Goal: Task Accomplishment & Management: Complete application form

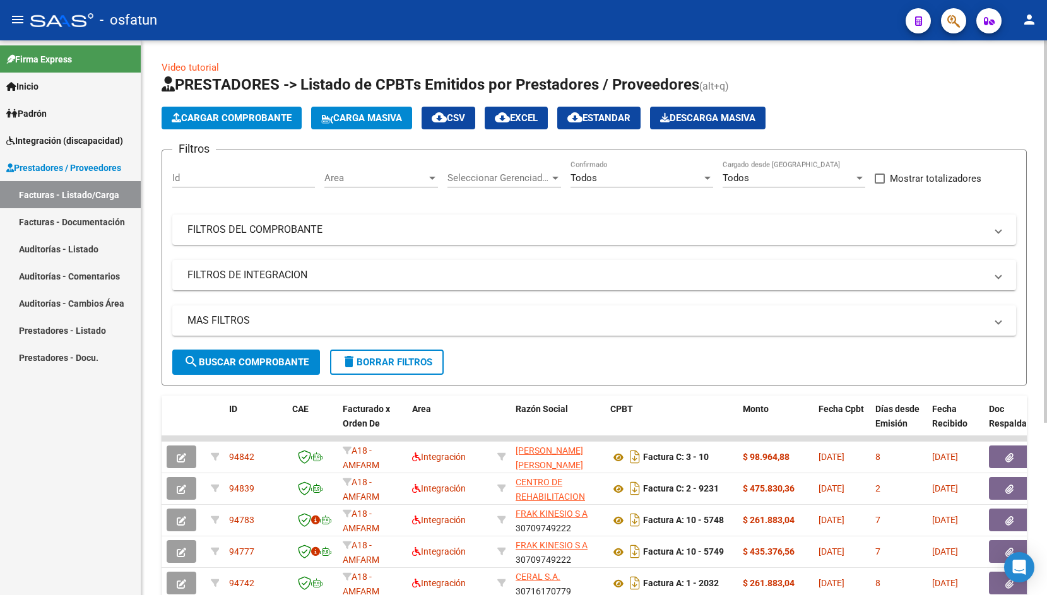
click at [278, 107] on button "Cargar Comprobante" at bounding box center [232, 118] width 140 height 23
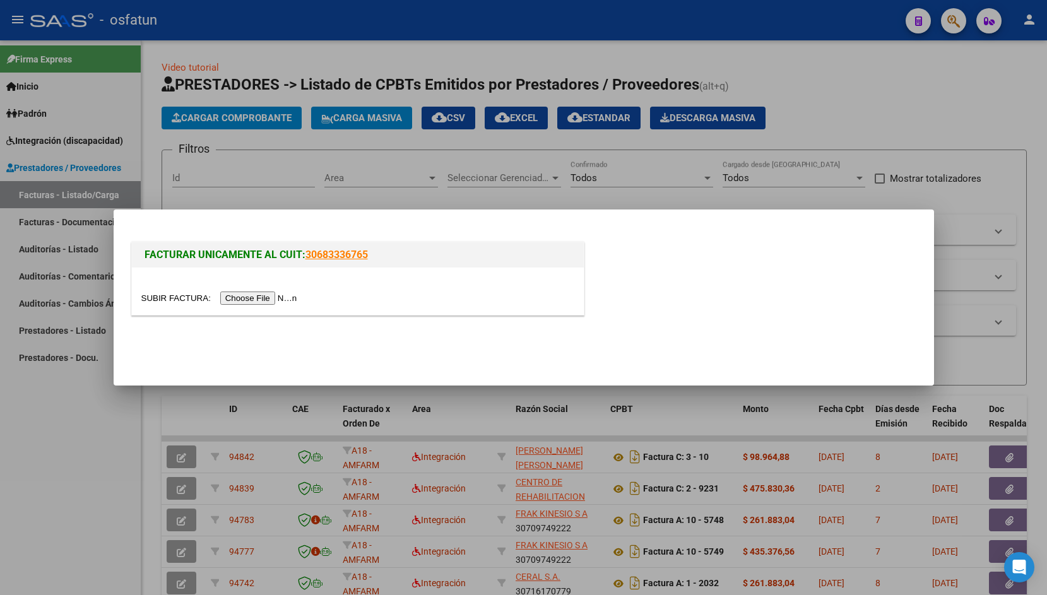
click at [165, 294] on input "file" at bounding box center [221, 298] width 160 height 13
click at [283, 157] on div at bounding box center [523, 297] width 1047 height 595
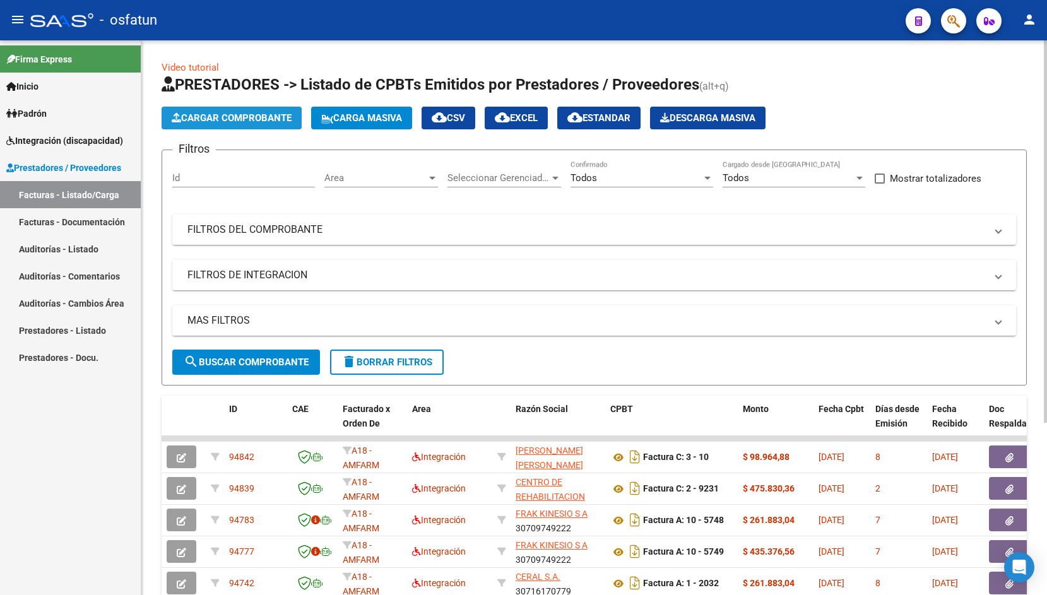
click at [237, 124] on button "Cargar Comprobante" at bounding box center [232, 118] width 140 height 23
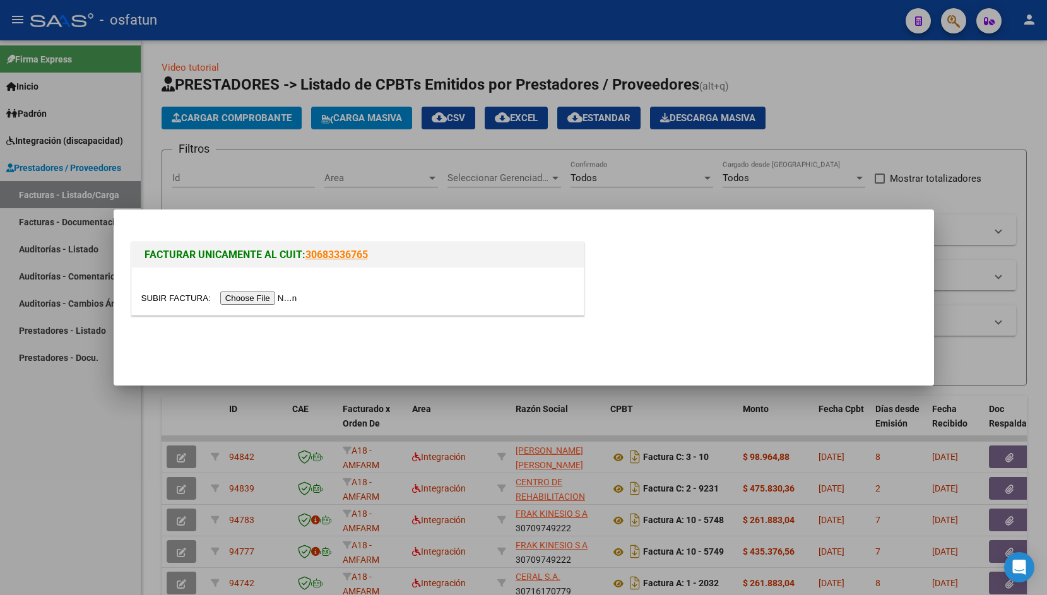
click at [170, 300] on input "file" at bounding box center [221, 298] width 160 height 13
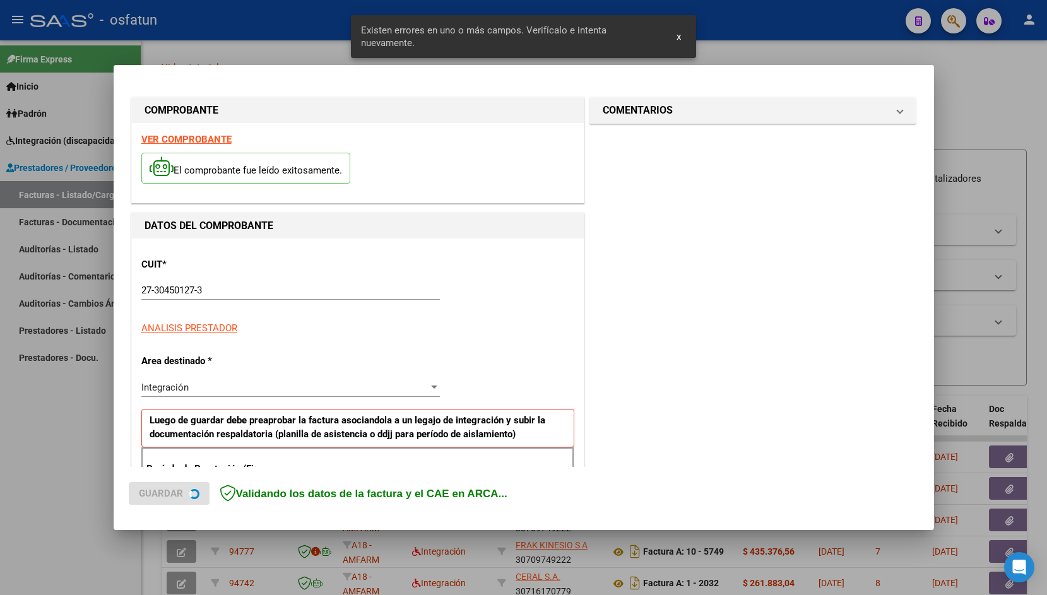
scroll to position [210, 0]
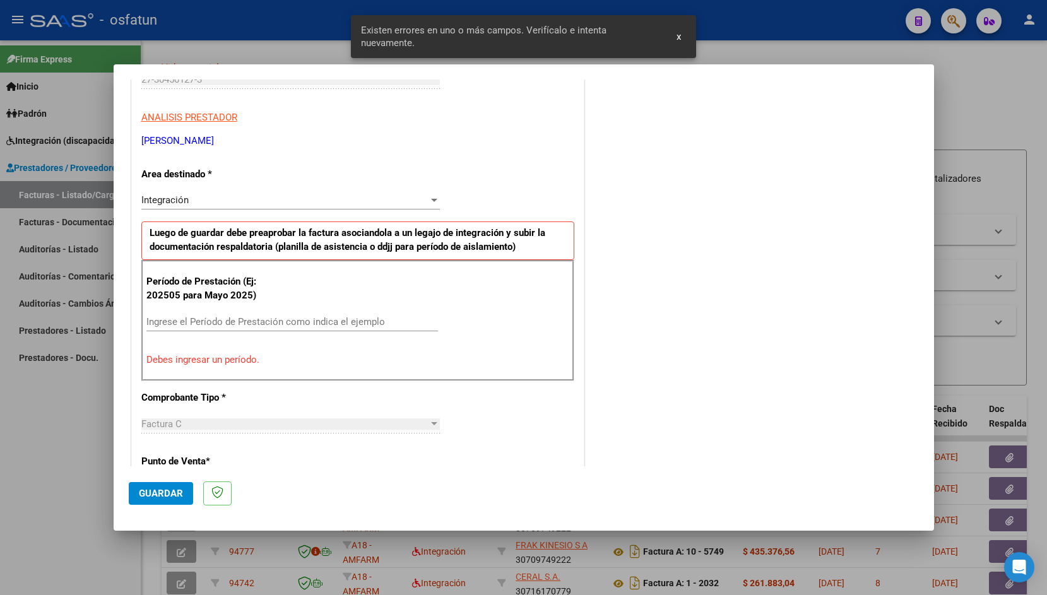
click at [232, 325] on input "Ingrese el Período de Prestación como indica el ejemplo" at bounding box center [292, 321] width 292 height 11
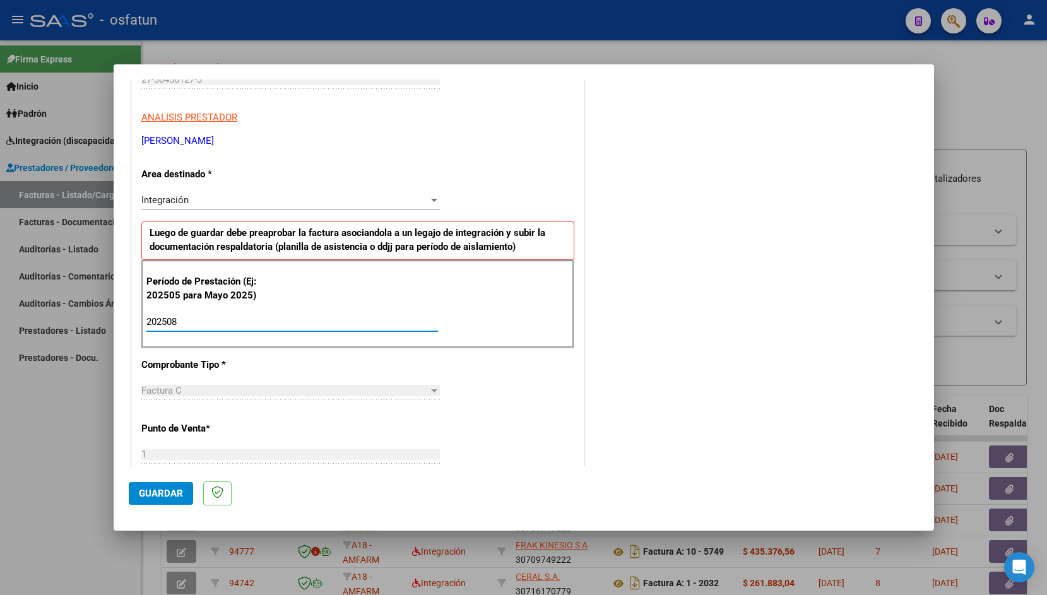
type input "202508"
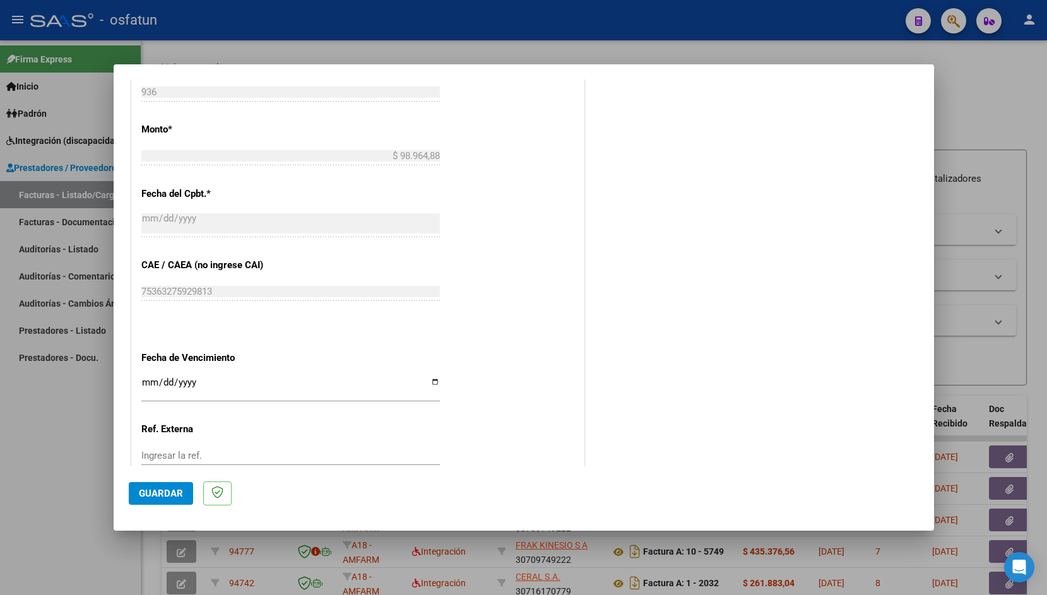
scroll to position [708, 0]
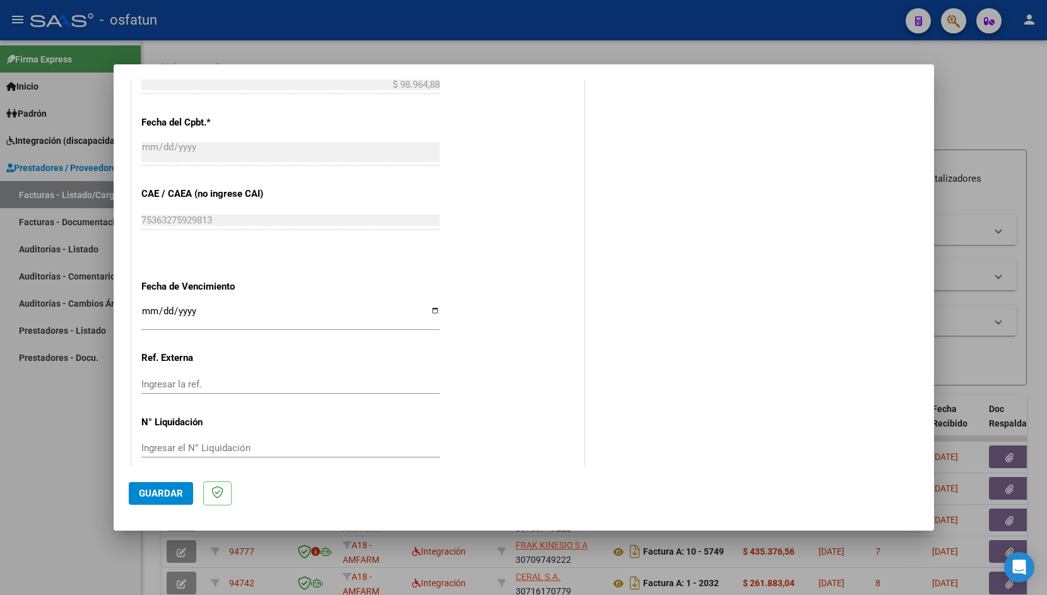
click at [152, 306] on input "Ingresar la fecha" at bounding box center [290, 316] width 299 height 20
type input "[DATE]"
click at [167, 492] on span "Guardar" at bounding box center [161, 493] width 44 height 11
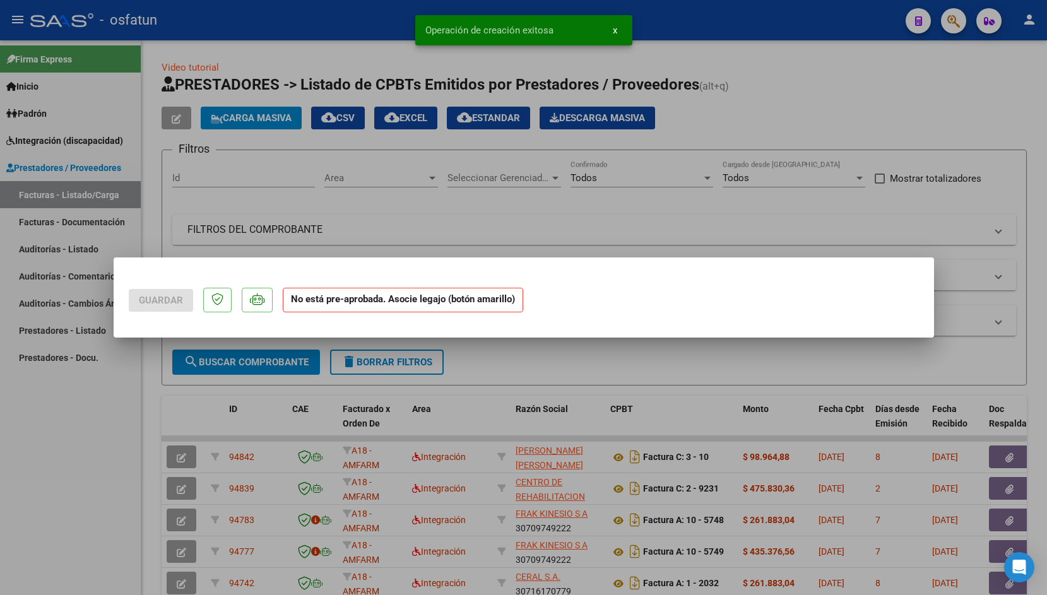
scroll to position [0, 0]
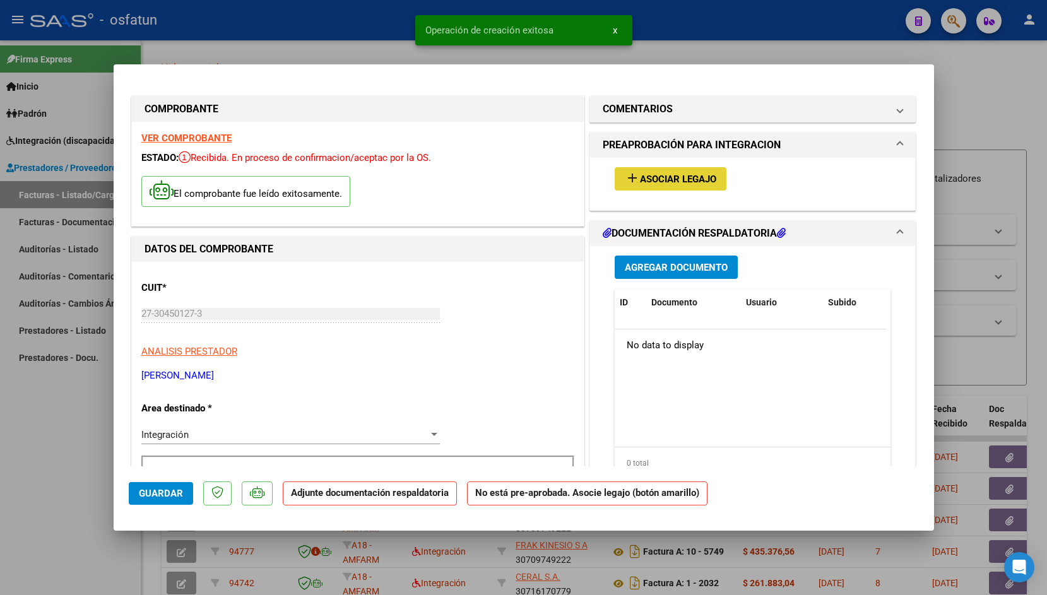
click at [670, 180] on span "Asociar Legajo" at bounding box center [678, 179] width 76 height 11
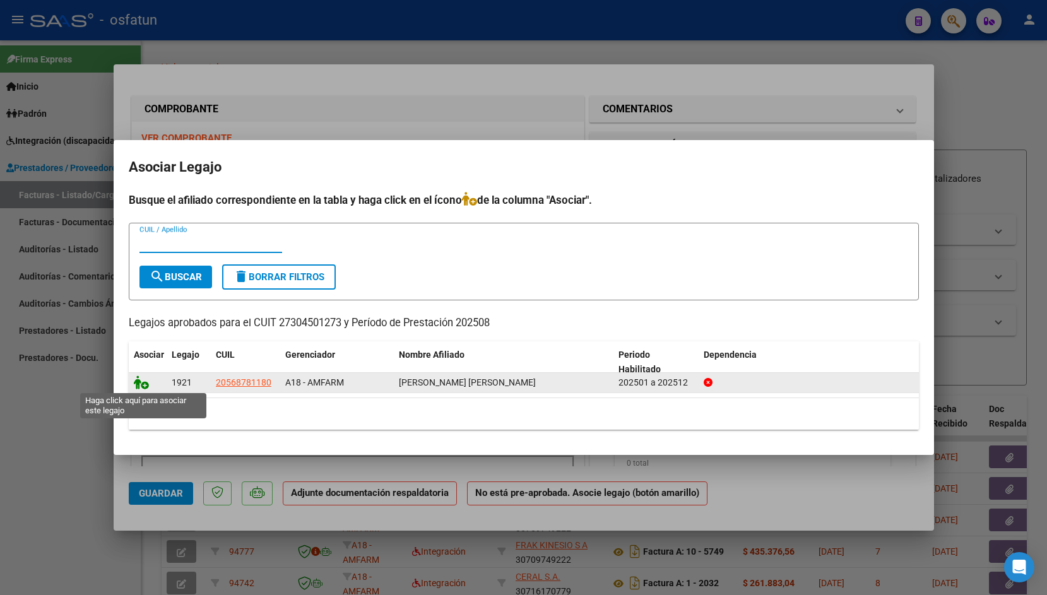
click at [139, 386] on icon at bounding box center [141, 383] width 15 height 14
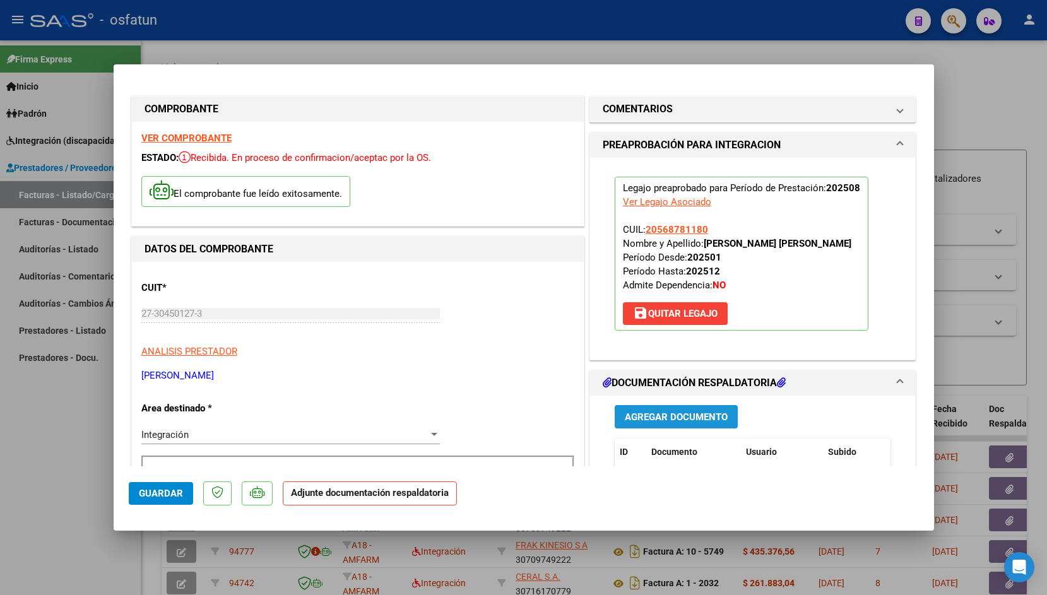
click at [623, 427] on button "Agregar Documento" at bounding box center [676, 416] width 123 height 23
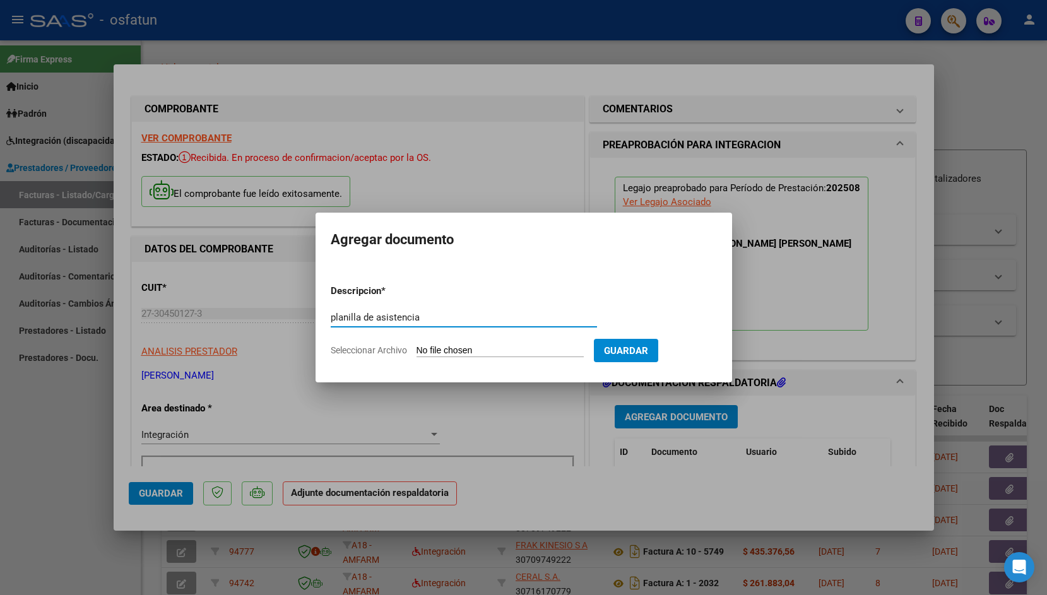
type input "planilla de asistencia"
click at [437, 355] on input "Seleccionar Archivo" at bounding box center [500, 351] width 167 height 12
type input "C:\fakepath\[PERSON_NAME] AGOSTO.pdf"
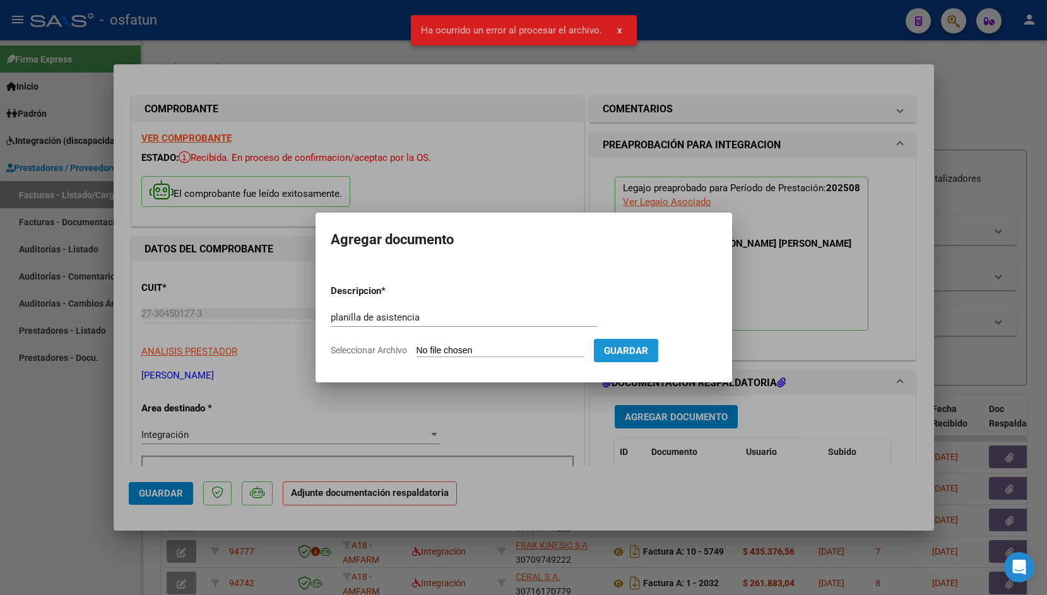
click at [638, 352] on span "Guardar" at bounding box center [626, 350] width 44 height 11
click at [463, 353] on input "Seleccionar Archivo" at bounding box center [500, 351] width 167 height 12
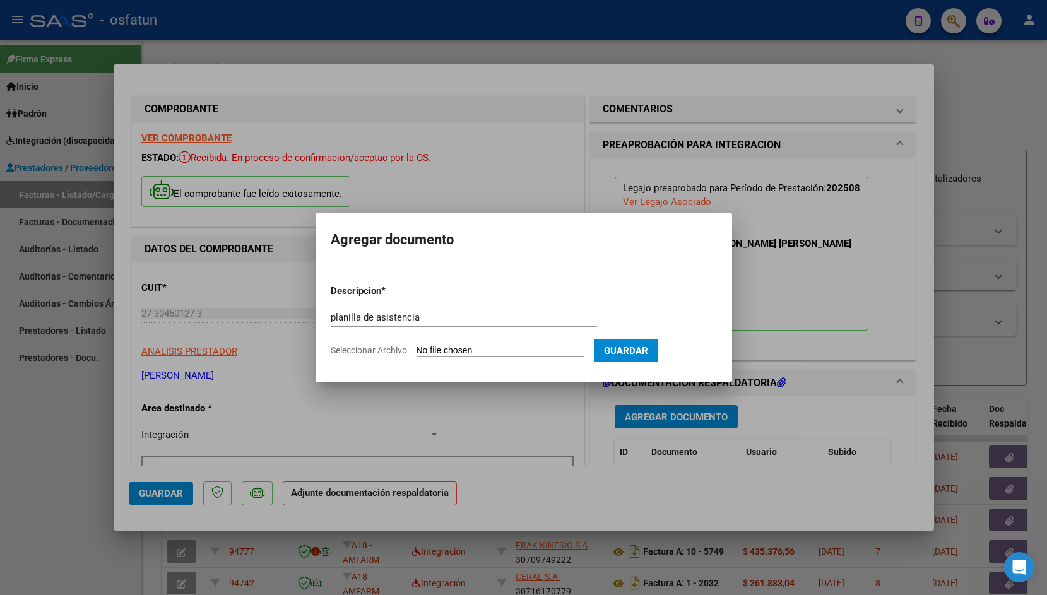
type input "C:\fakepath\[PERSON_NAME] AGOSTO.pdf"
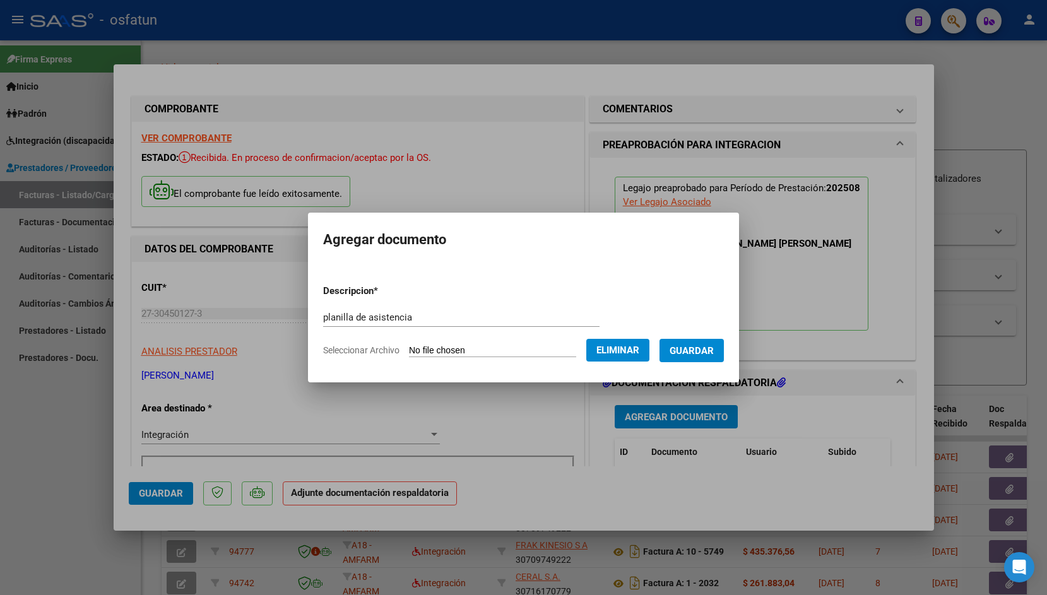
click at [692, 347] on span "Guardar" at bounding box center [692, 350] width 44 height 11
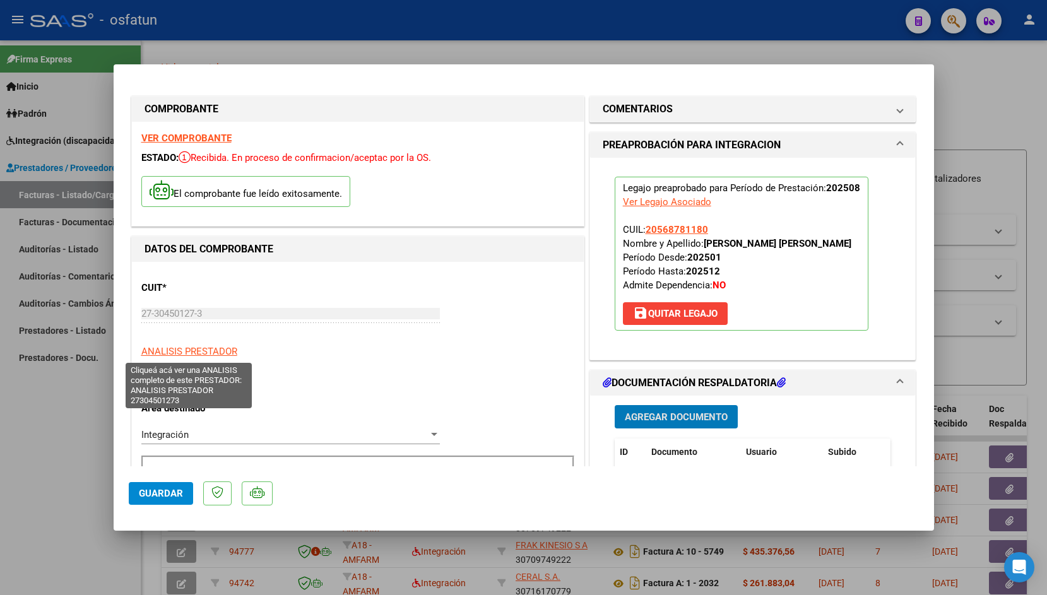
click at [150, 497] on span "Guardar" at bounding box center [161, 493] width 44 height 11
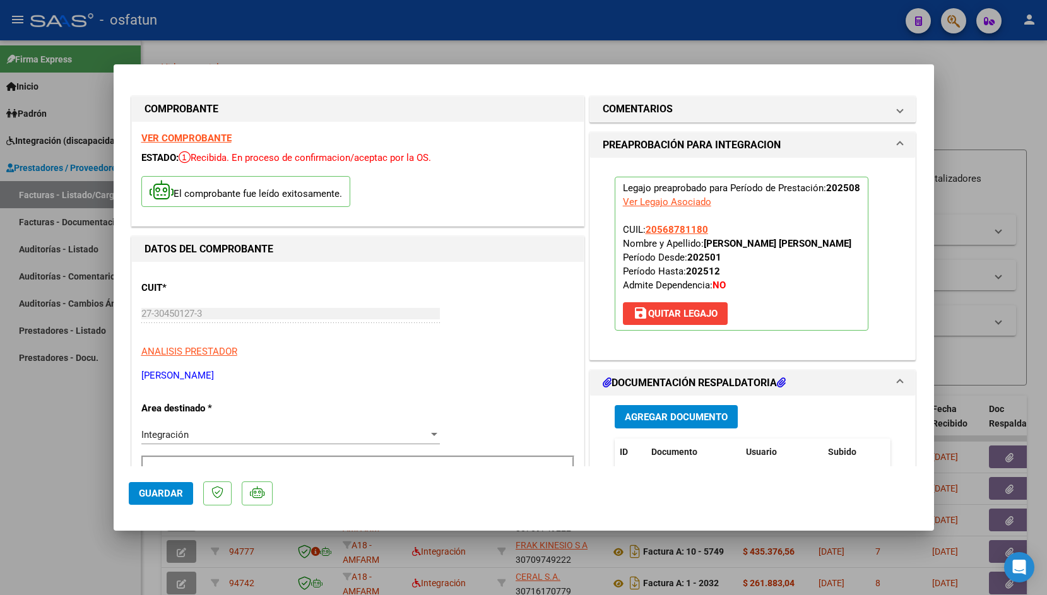
click at [145, 492] on span "Guardar" at bounding box center [161, 493] width 44 height 11
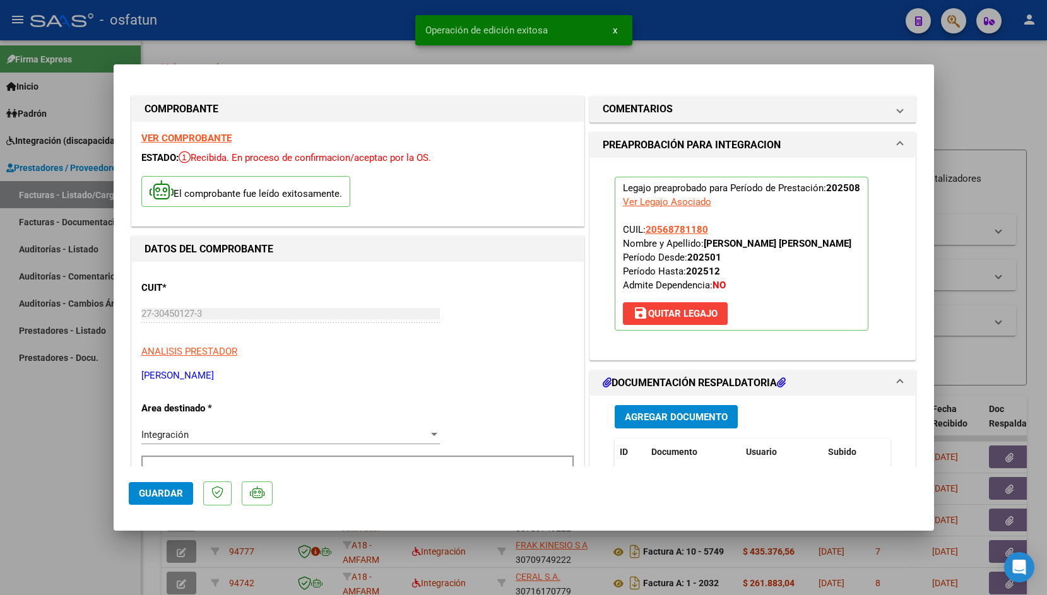
click at [297, 47] on div at bounding box center [523, 297] width 1047 height 595
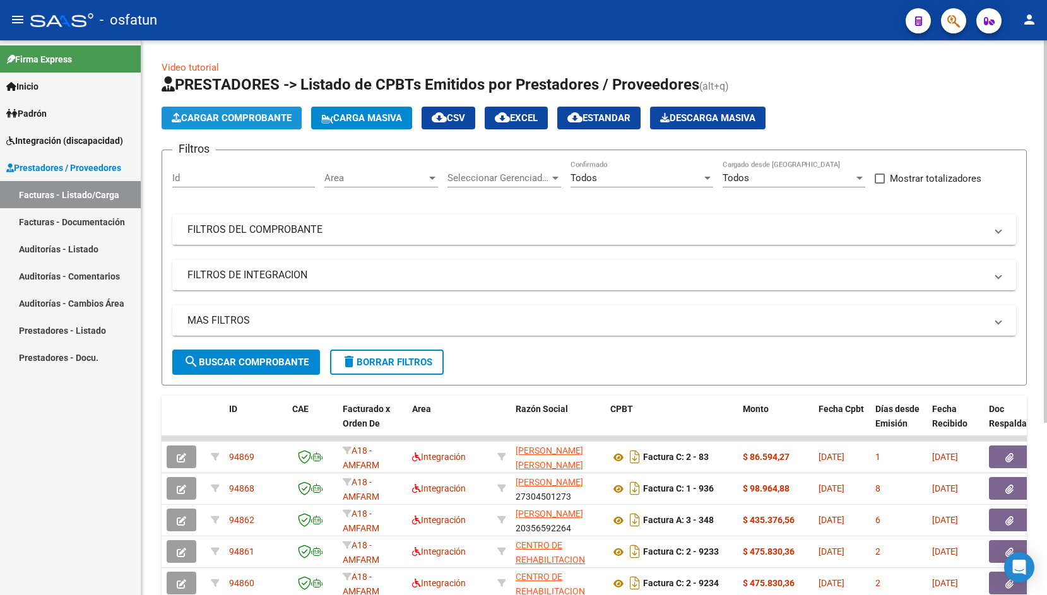
click at [224, 117] on span "Cargar Comprobante" at bounding box center [232, 117] width 120 height 11
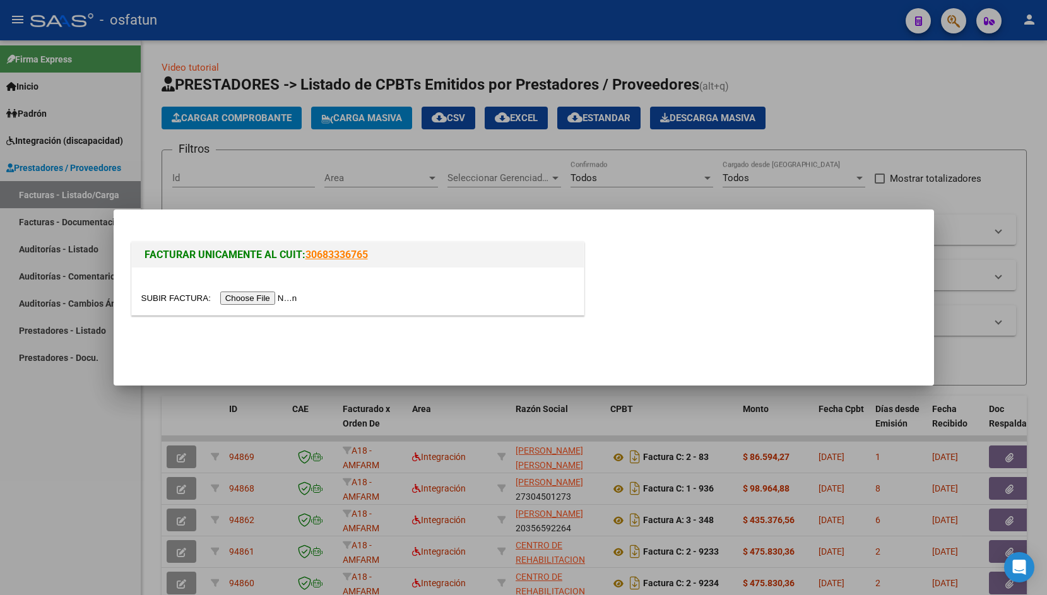
click at [179, 304] on input "file" at bounding box center [221, 298] width 160 height 13
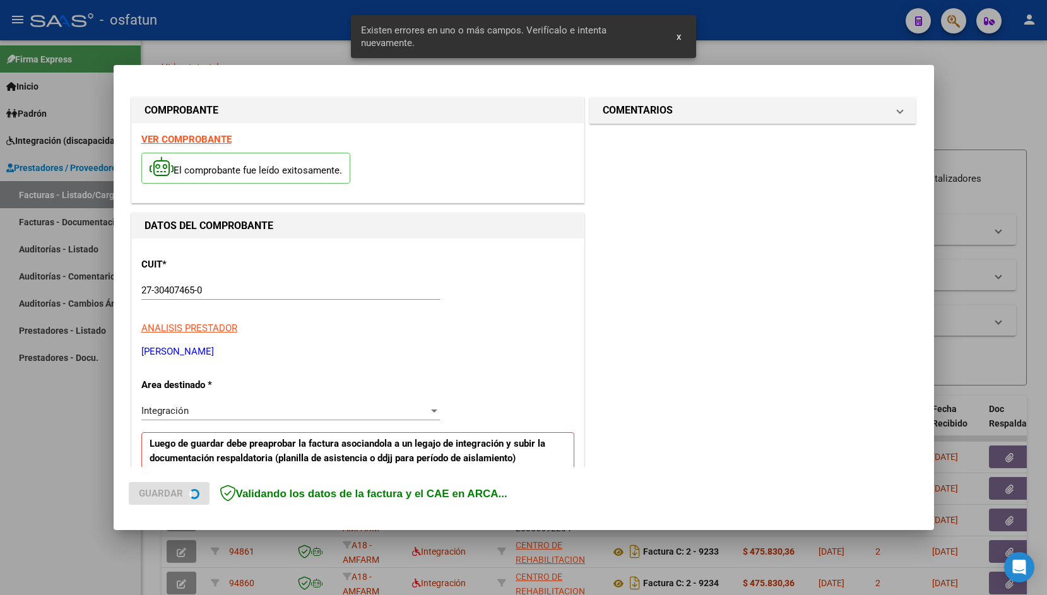
scroll to position [210, 0]
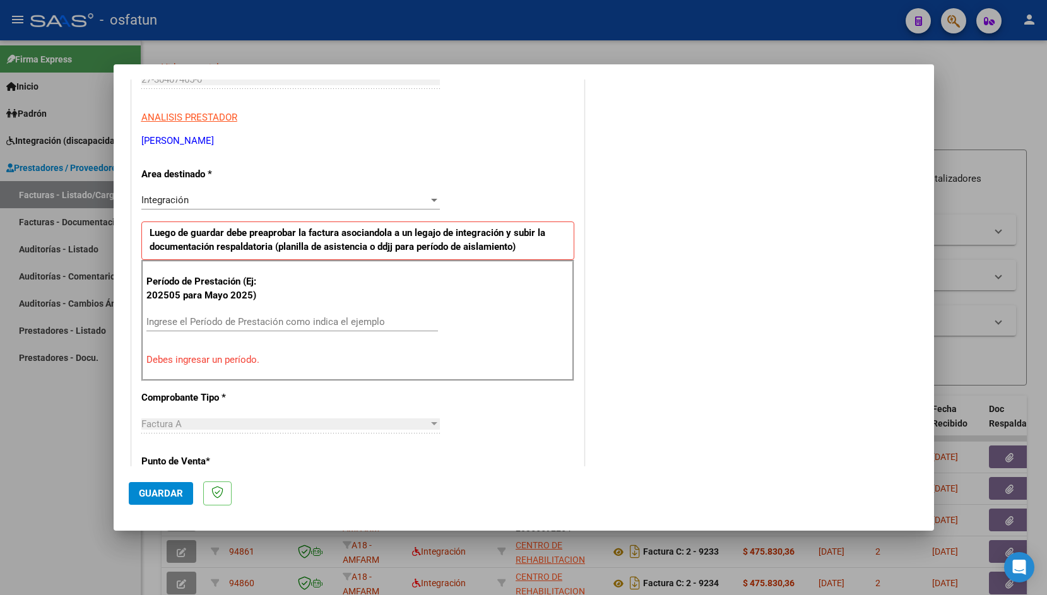
click at [249, 313] on div "Período de Prestación (Ej: 202505 para [DATE]) Ingrese el Período de Prestación…" at bounding box center [357, 320] width 433 height 121
click at [242, 318] on input "Ingrese el Período de Prestación como indica el ejemplo" at bounding box center [292, 321] width 292 height 11
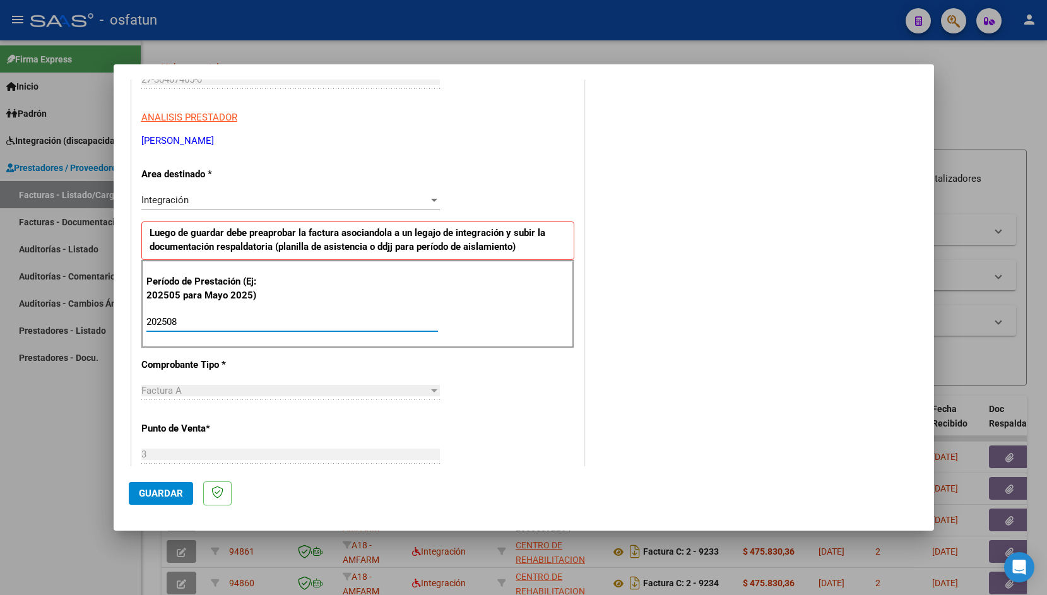
type input "202508"
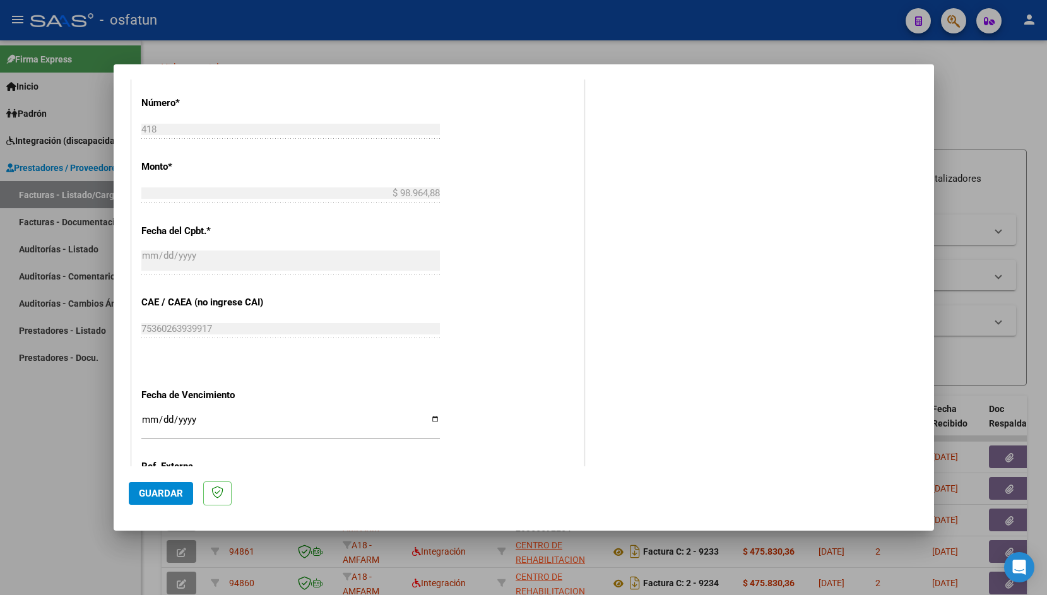
scroll to position [605, 0]
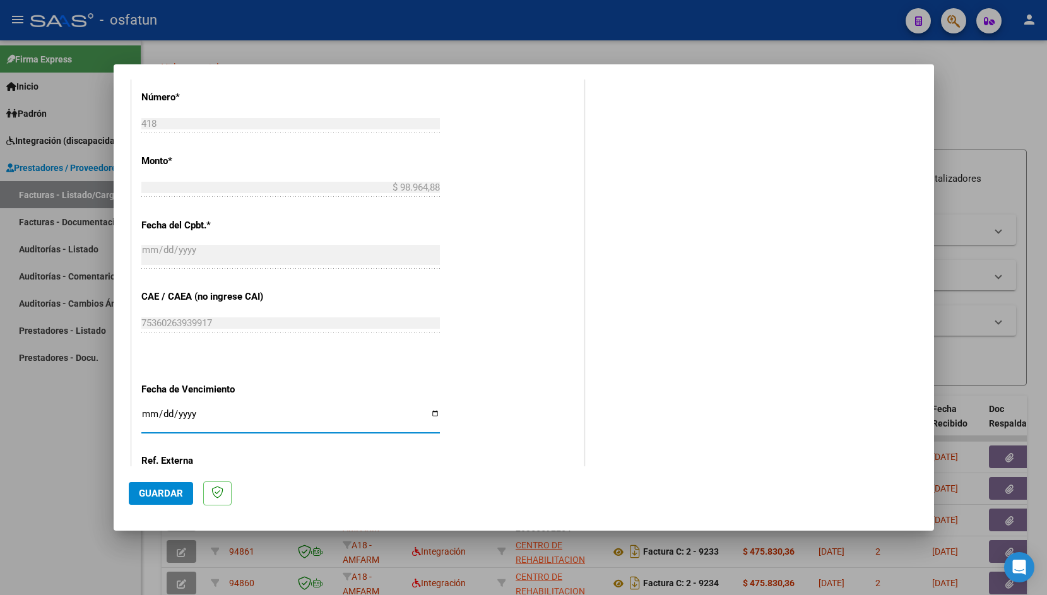
click at [143, 413] on input "Ingresar la fecha" at bounding box center [290, 419] width 299 height 20
type input "[DATE]"
click at [175, 491] on span "Guardar" at bounding box center [161, 493] width 44 height 11
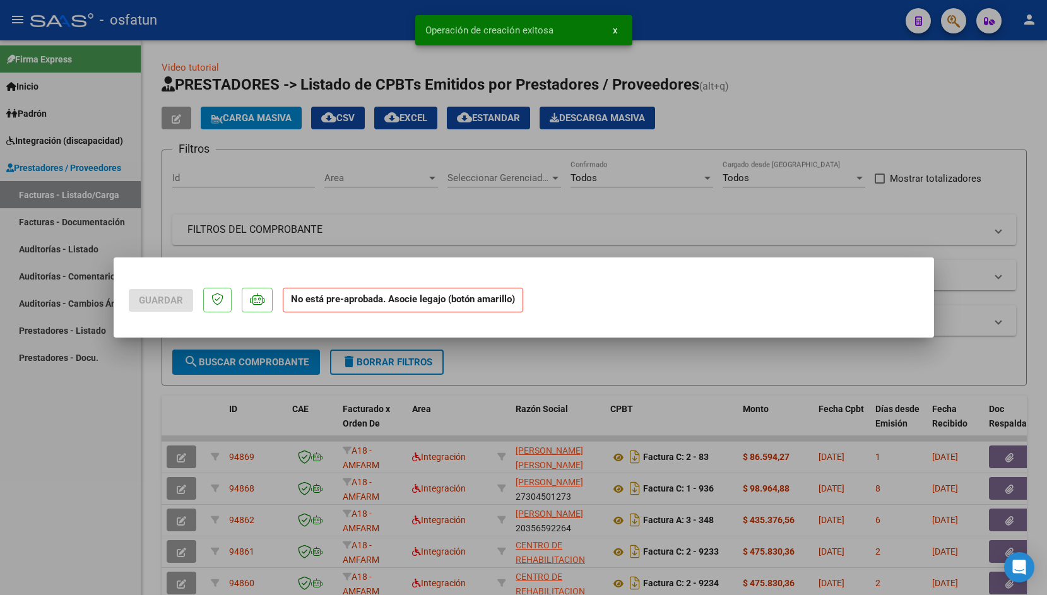
scroll to position [0, 0]
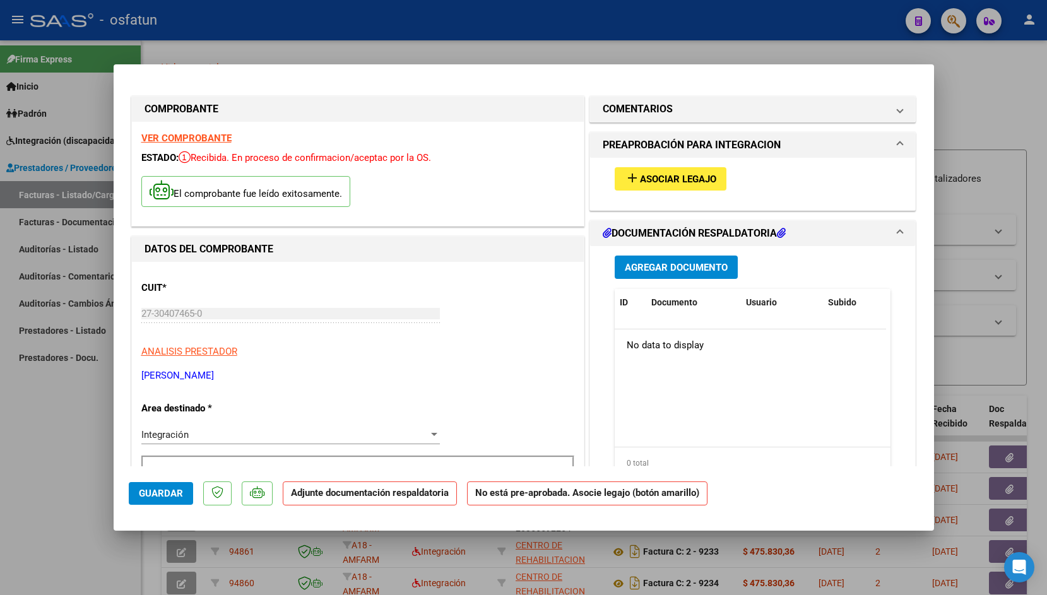
click at [643, 174] on span "Asociar Legajo" at bounding box center [678, 179] width 76 height 11
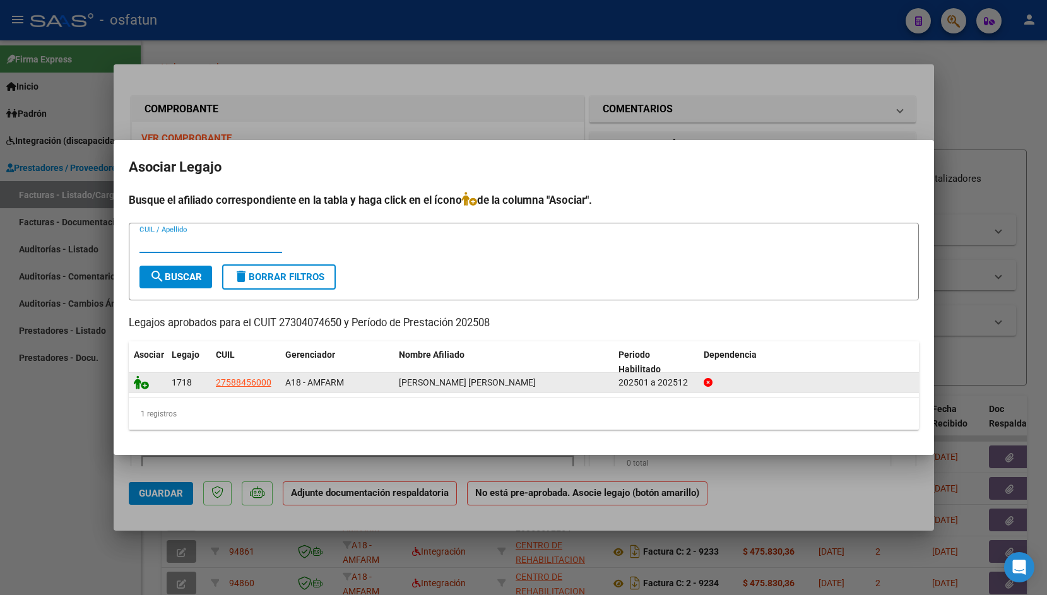
click at [141, 381] on icon at bounding box center [141, 383] width 15 height 14
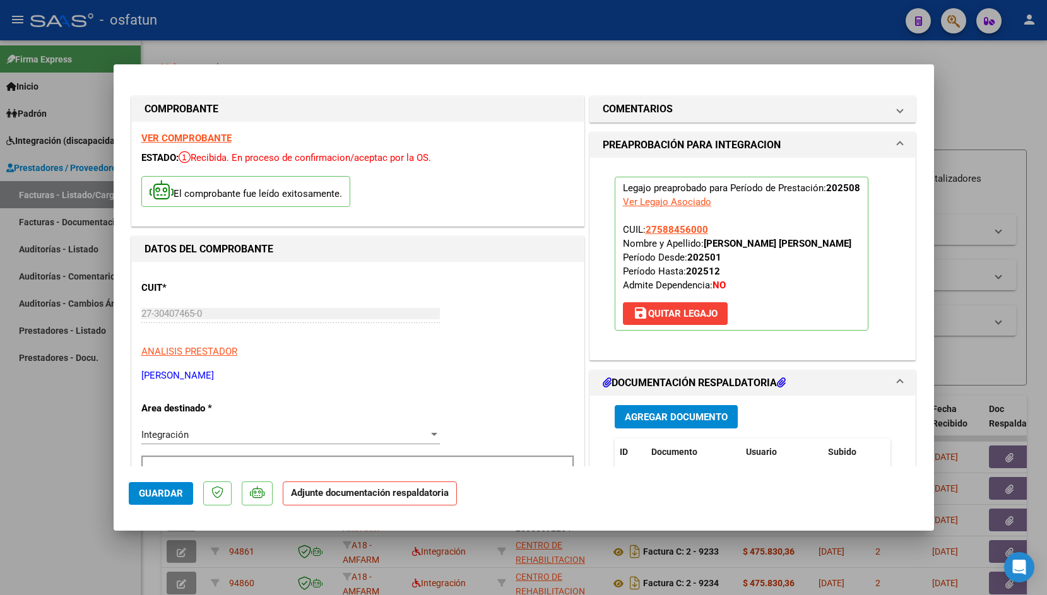
click at [674, 409] on button "Agregar Documento" at bounding box center [676, 416] width 123 height 23
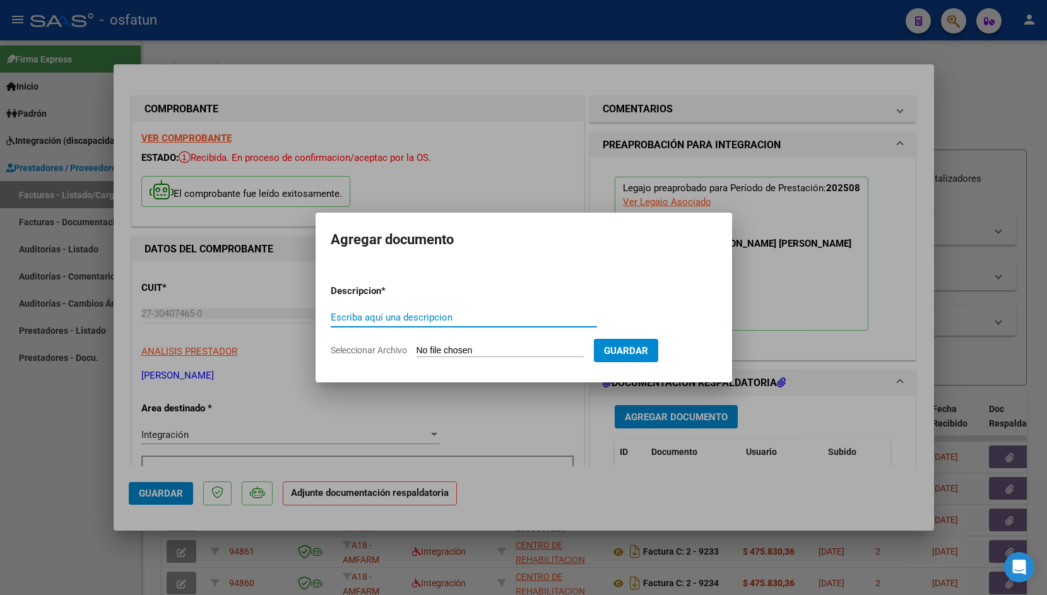
click at [459, 317] on input "Escriba aquí una descripcion" at bounding box center [464, 317] width 266 height 11
type input "planilla de asistencia"
click at [443, 340] on form "Descripcion * planilla de asistencia Escriba aquí una descripcion Seleccionar A…" at bounding box center [524, 321] width 386 height 92
click at [440, 345] on input "Seleccionar Archivo" at bounding box center [500, 351] width 167 height 12
type input "C:\fakepath\ASIST.[PERSON_NAME].[DATE].pdf"
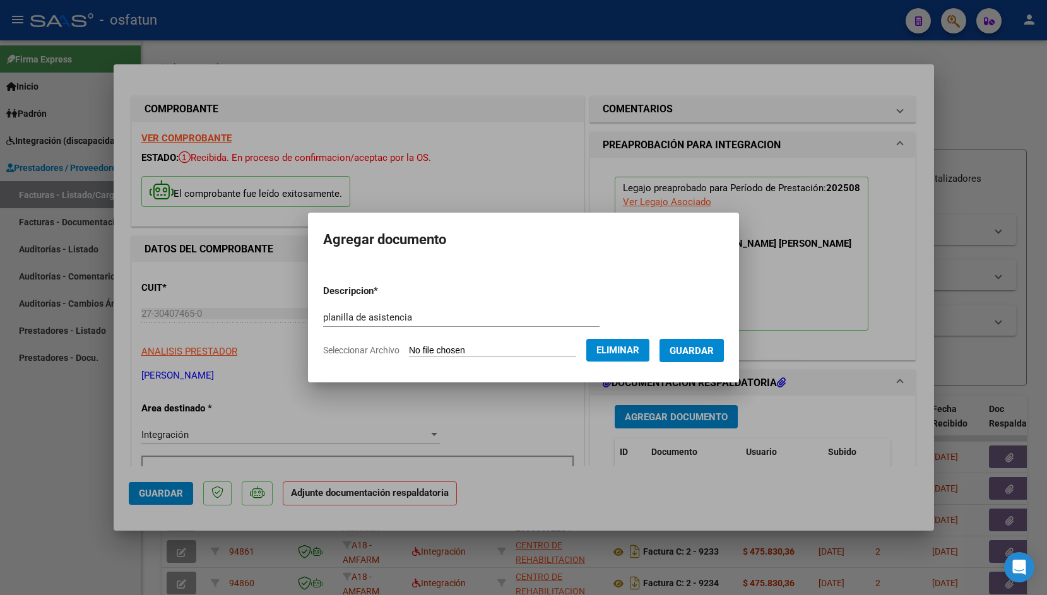
click at [693, 350] on span "Guardar" at bounding box center [692, 350] width 44 height 11
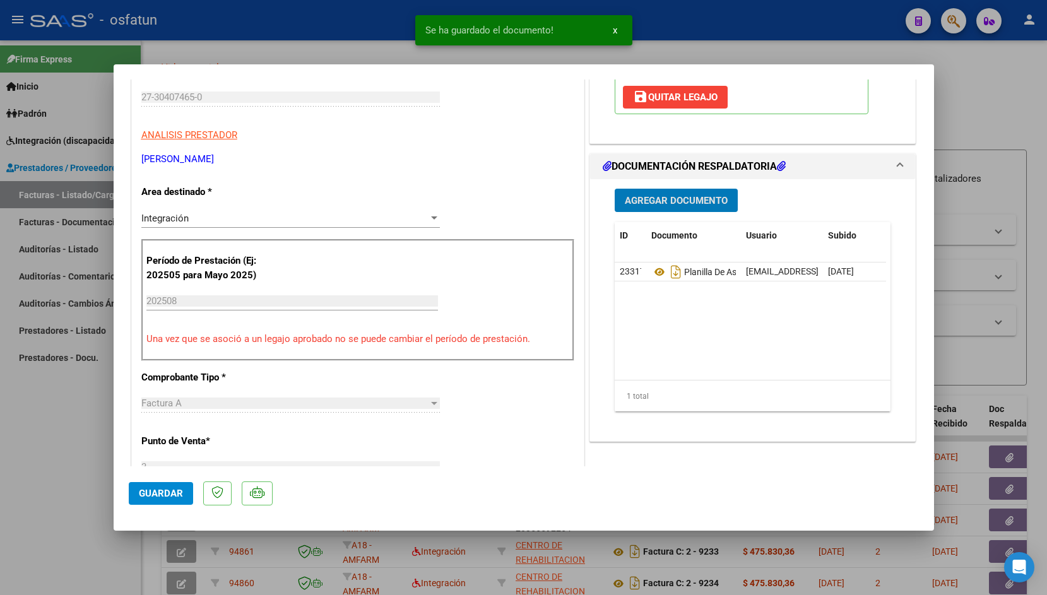
scroll to position [227, 0]
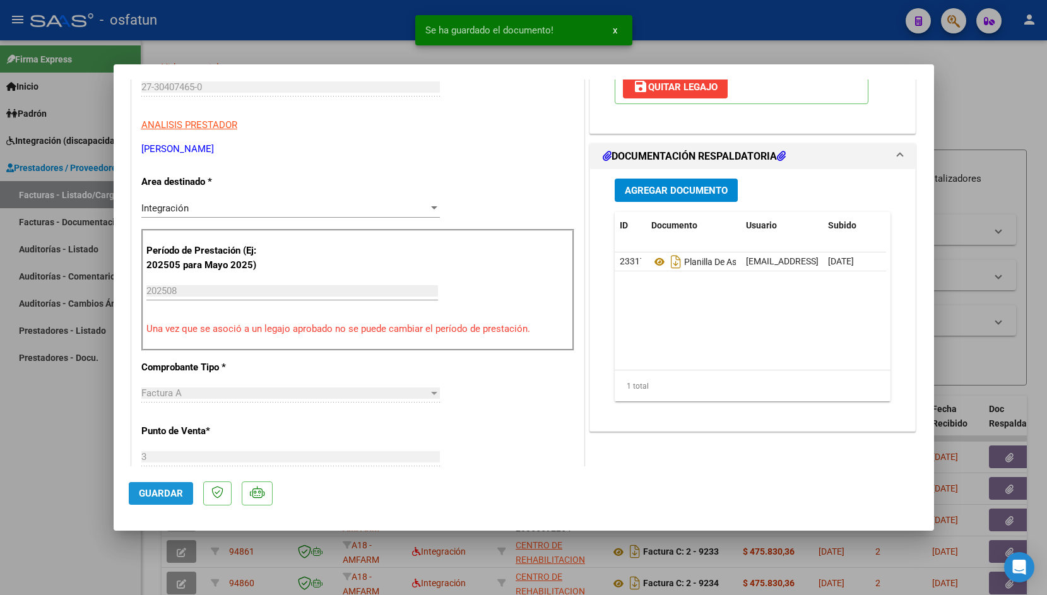
click at [164, 497] on span "Guardar" at bounding box center [161, 493] width 44 height 11
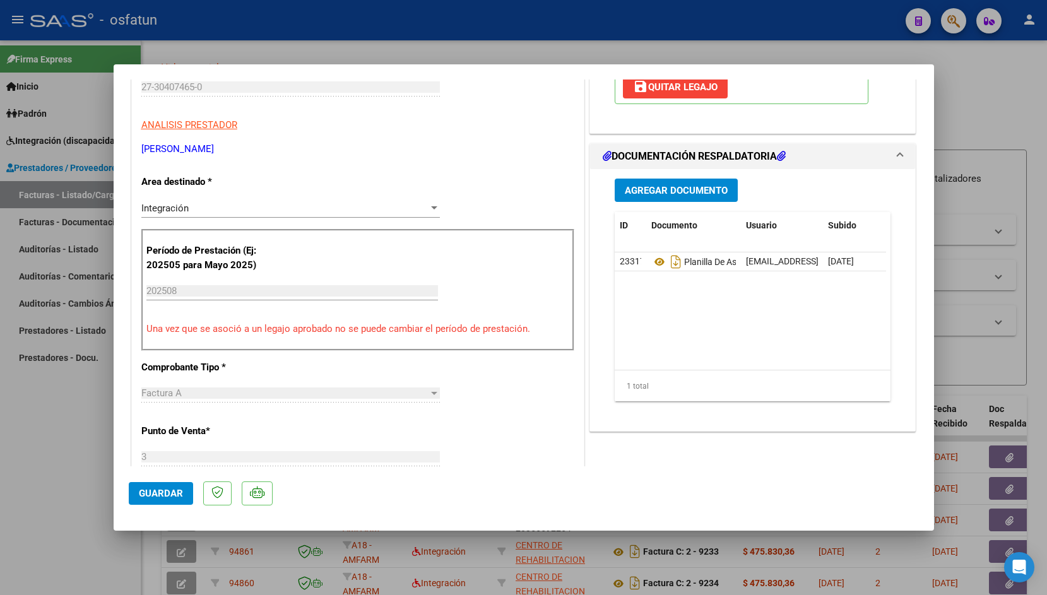
click at [145, 494] on span "Guardar" at bounding box center [161, 493] width 44 height 11
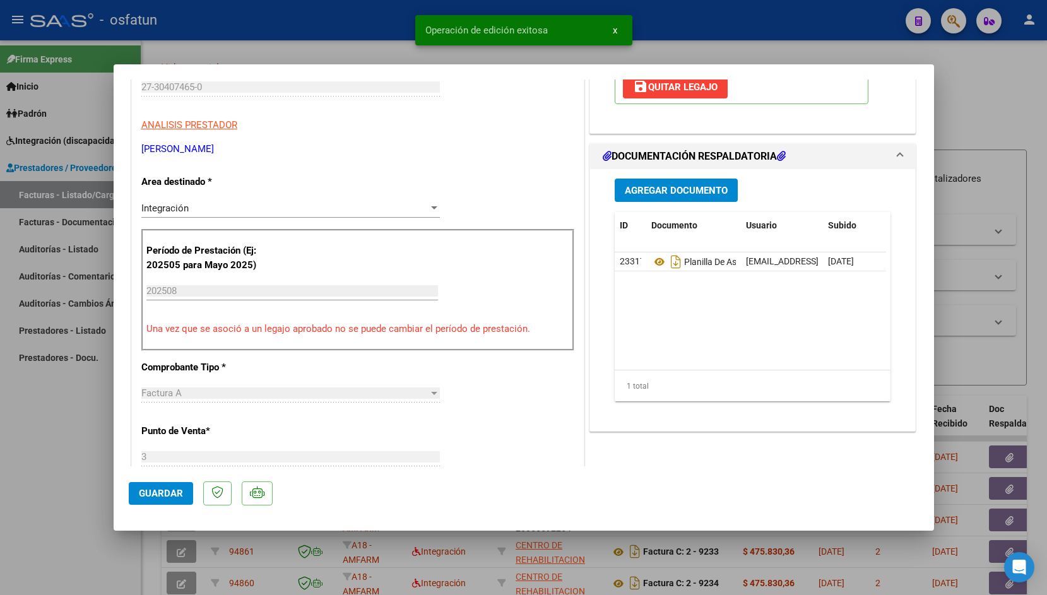
click at [362, 40] on div at bounding box center [523, 297] width 1047 height 595
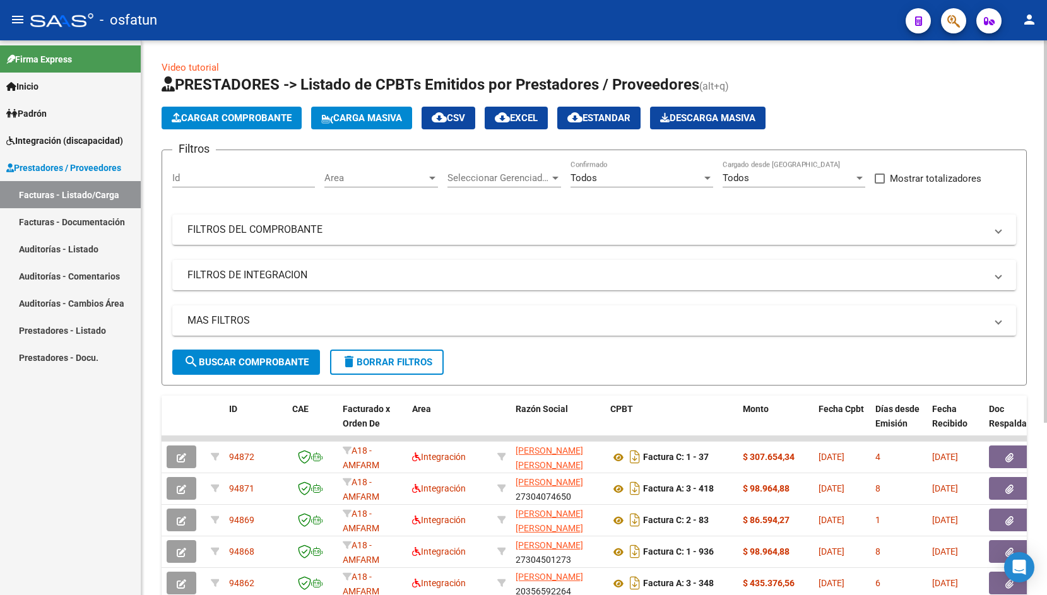
click at [266, 126] on button "Cargar Comprobante" at bounding box center [232, 118] width 140 height 23
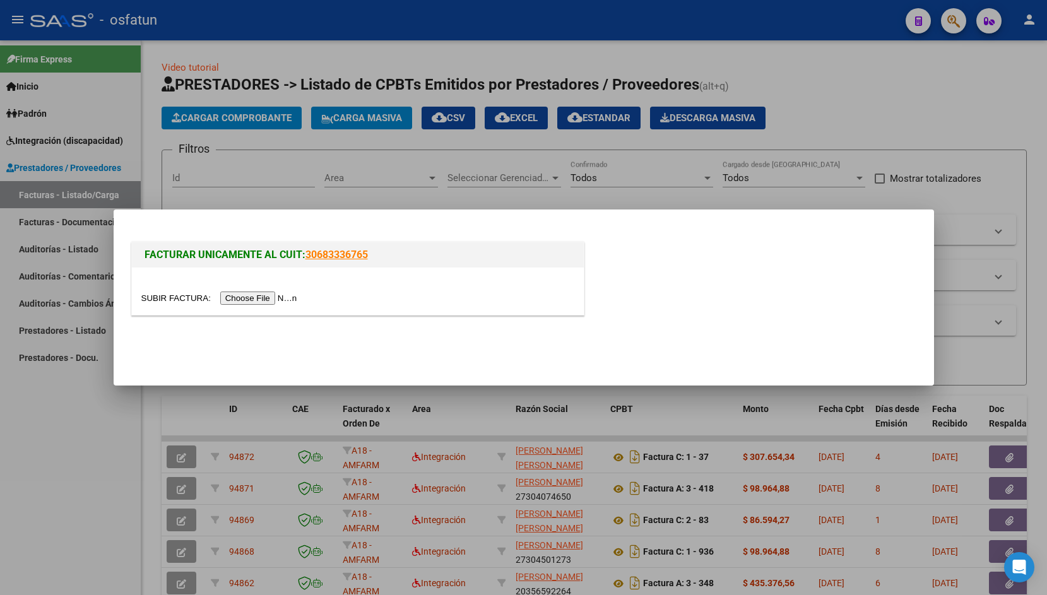
click at [158, 300] on input "file" at bounding box center [221, 298] width 160 height 13
